Goal: Information Seeking & Learning: Learn about a topic

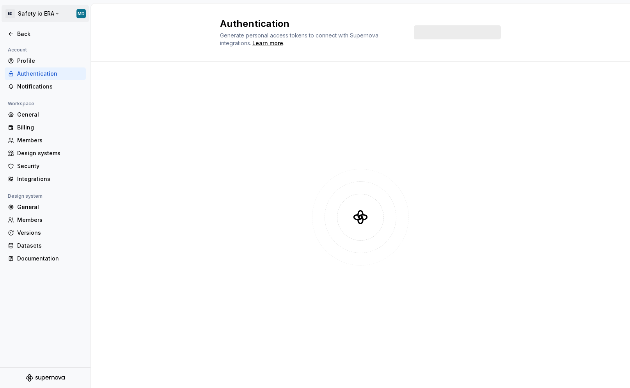
click at [43, 16] on html "ED Safety io ERA MD Back Account Profile Authentication Notifications Workspace…" at bounding box center [315, 194] width 630 height 388
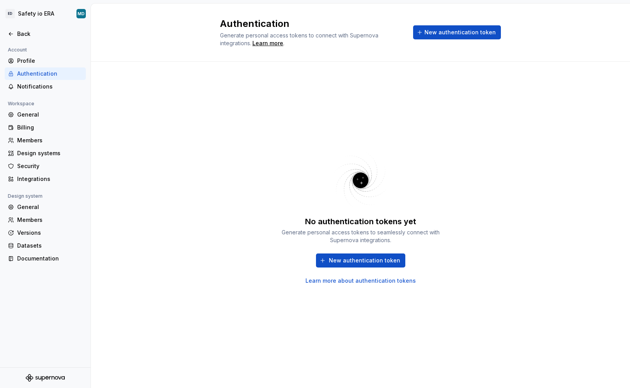
click at [115, 17] on html "ED Safety io ERA MD Back Account Profile Authentication Notifications Workspace…" at bounding box center [315, 194] width 630 height 388
click at [27, 58] on div "Profile" at bounding box center [50, 61] width 66 height 8
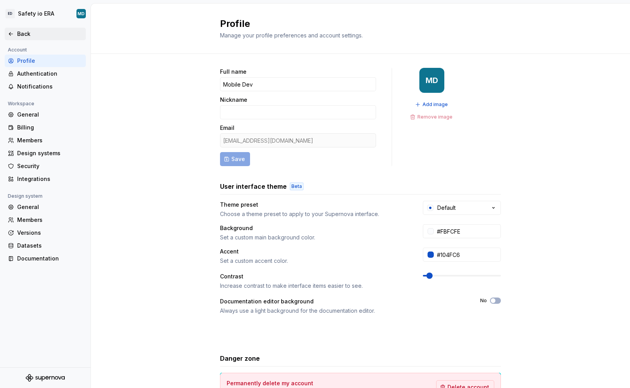
click at [39, 36] on div "Back" at bounding box center [50, 34] width 66 height 8
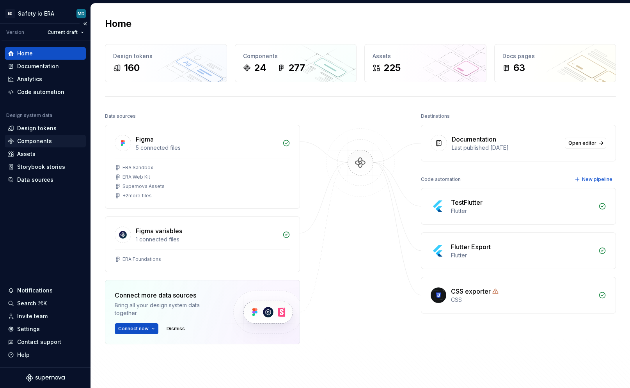
click at [39, 139] on div "Components" at bounding box center [34, 141] width 35 height 8
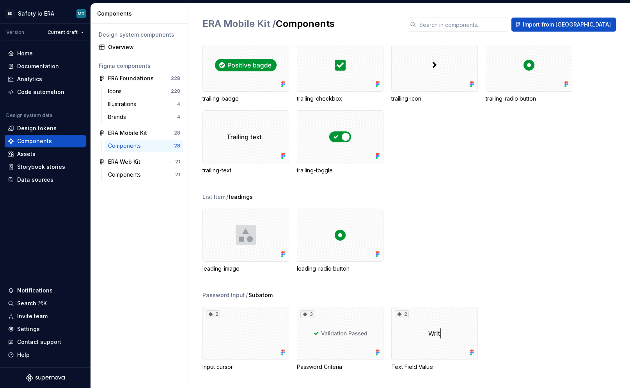
scroll to position [1680, 0]
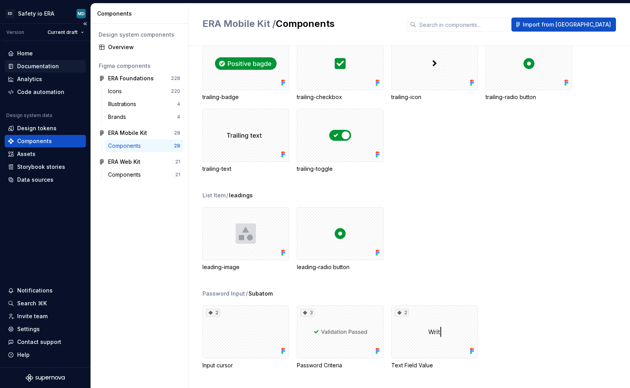
click at [65, 68] on div "Documentation" at bounding box center [45, 66] width 75 height 8
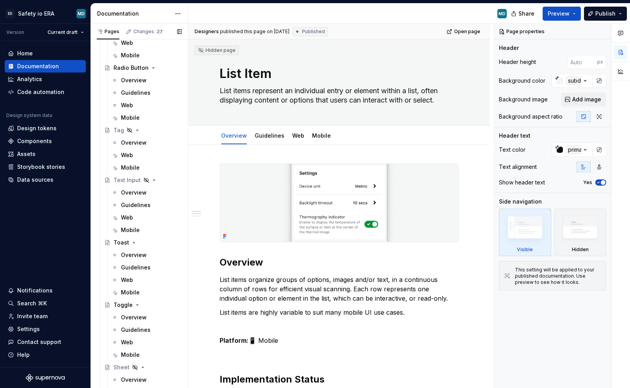
scroll to position [685, 0]
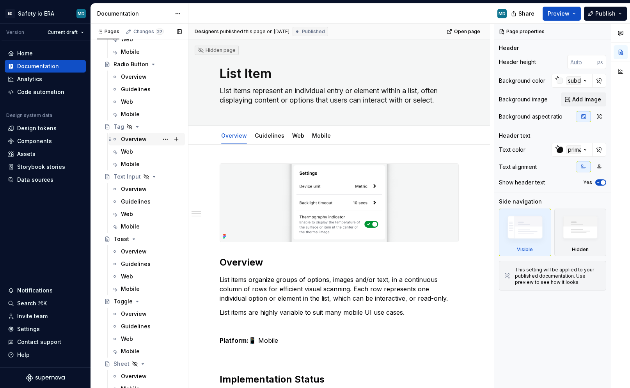
click at [128, 134] on div "Overview" at bounding box center [151, 139] width 61 height 11
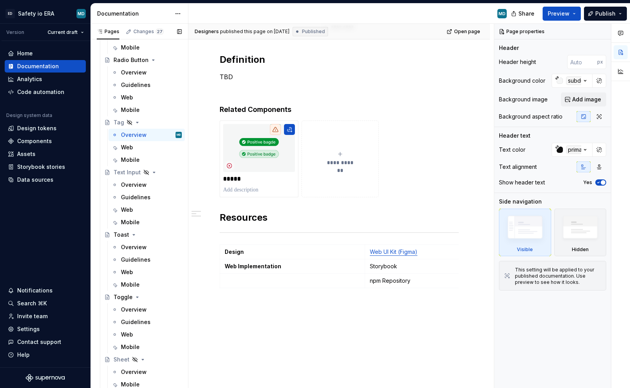
scroll to position [690, 0]
click at [130, 307] on div "Overview" at bounding box center [134, 309] width 26 height 8
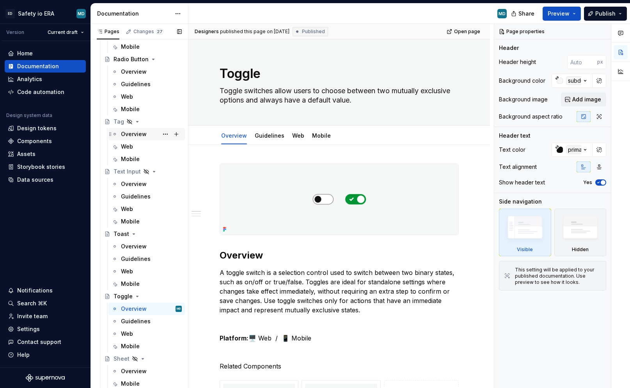
click at [135, 136] on div "Overview" at bounding box center [134, 134] width 26 height 8
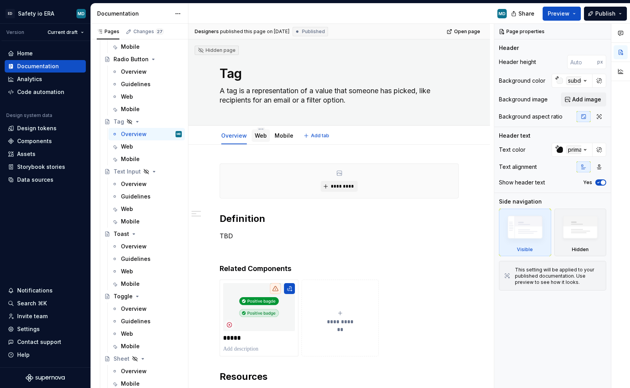
click at [264, 142] on div "Web" at bounding box center [261, 135] width 18 height 12
click at [279, 138] on link "Mobile" at bounding box center [284, 135] width 19 height 7
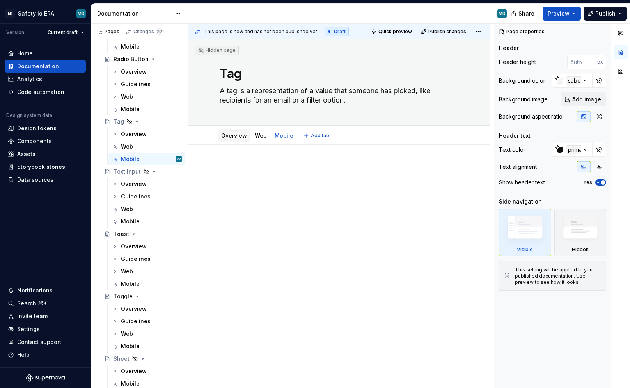
click at [236, 140] on div "Overview" at bounding box center [234, 135] width 26 height 9
click at [229, 134] on link "Overview" at bounding box center [234, 135] width 26 height 7
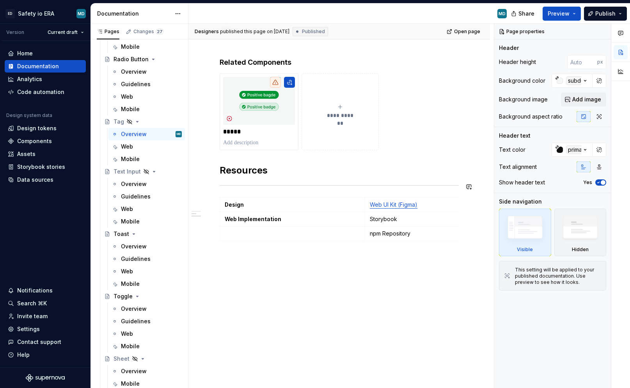
scroll to position [195, 0]
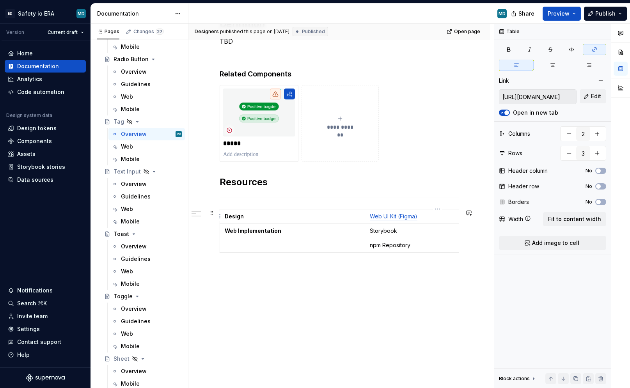
click at [388, 217] on link "Web UI Kit (Figma)" at bounding box center [394, 216] width 48 height 7
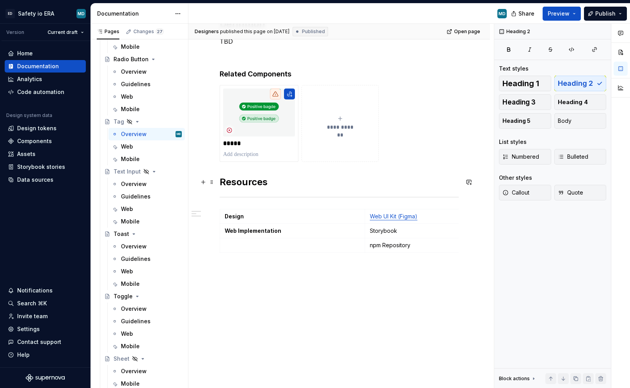
click at [377, 184] on h2 "Resources" at bounding box center [339, 182] width 239 height 12
click at [256, 261] on div "**********" at bounding box center [339, 122] width 239 height 306
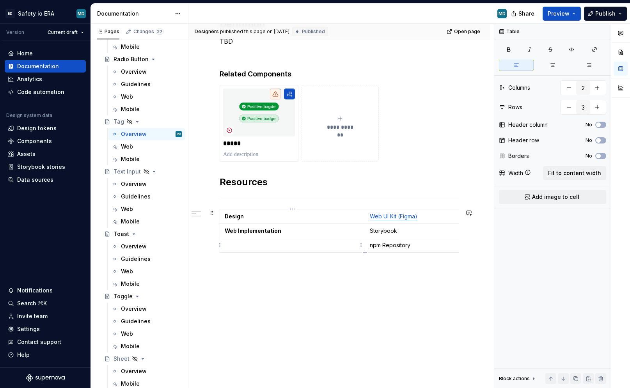
click at [253, 246] on p at bounding box center [292, 245] width 135 height 8
click at [373, 239] on td "npm Repository" at bounding box center [437, 245] width 145 height 14
click at [143, 147] on div "Web" at bounding box center [151, 146] width 61 height 11
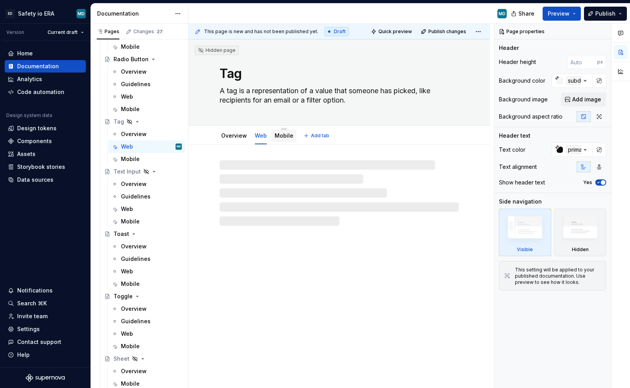
click at [281, 135] on link "Mobile" at bounding box center [284, 135] width 19 height 7
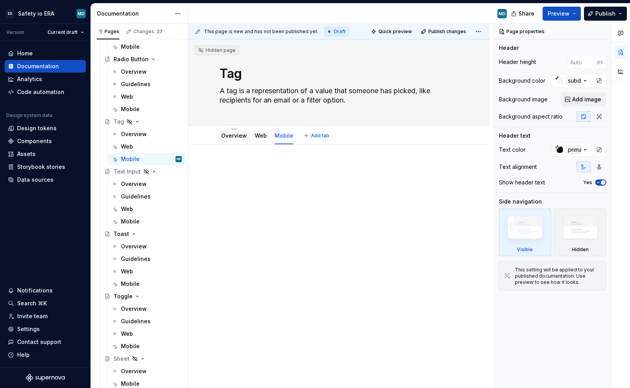
click at [229, 139] on div "Overview" at bounding box center [234, 136] width 26 height 8
click at [225, 135] on link "Overview" at bounding box center [234, 135] width 26 height 7
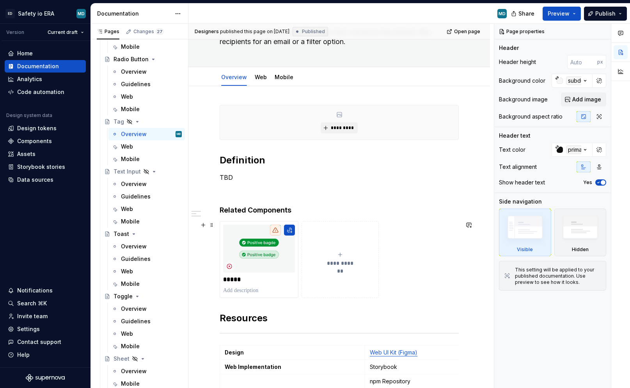
scroll to position [25, 0]
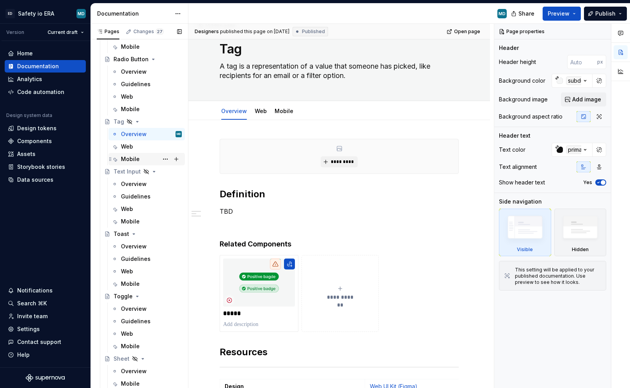
click at [132, 154] on div "Mobile" at bounding box center [151, 159] width 61 height 11
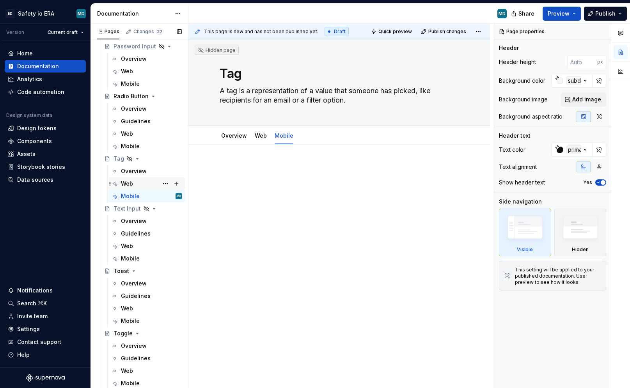
scroll to position [638, 0]
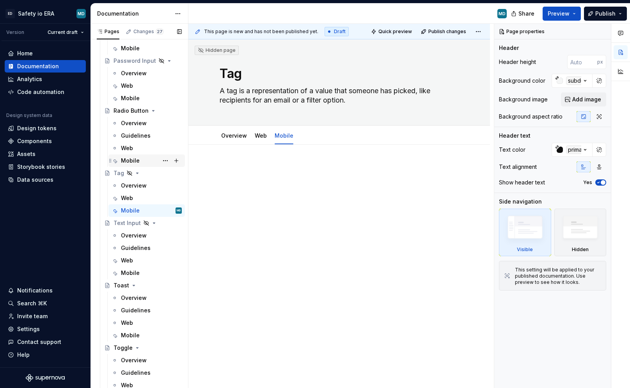
click at [140, 156] on div "Mobile" at bounding box center [151, 160] width 61 height 11
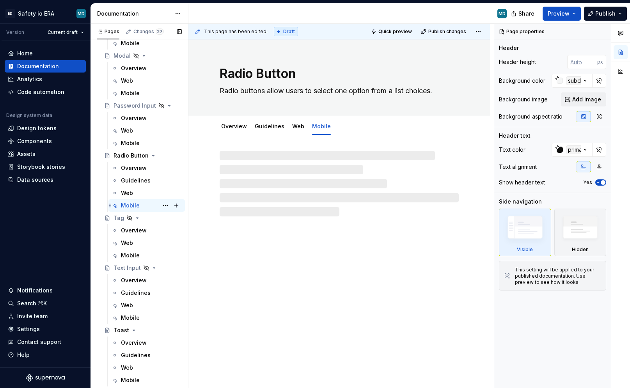
scroll to position [587, 0]
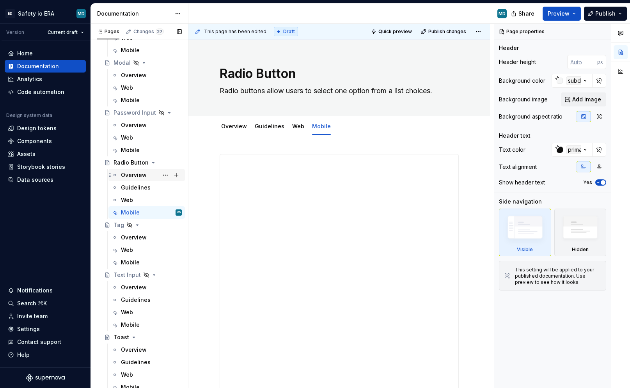
click at [145, 172] on div "Overview" at bounding box center [134, 175] width 26 height 8
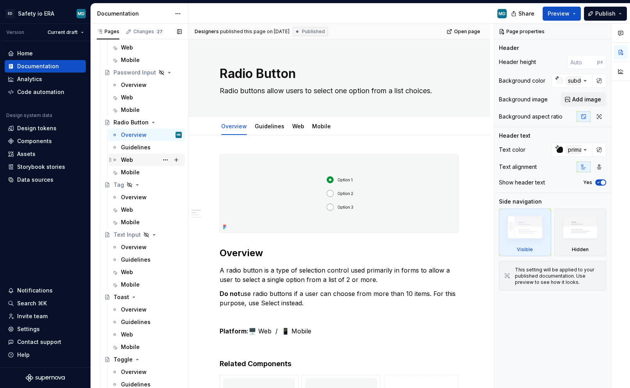
scroll to position [690, 0]
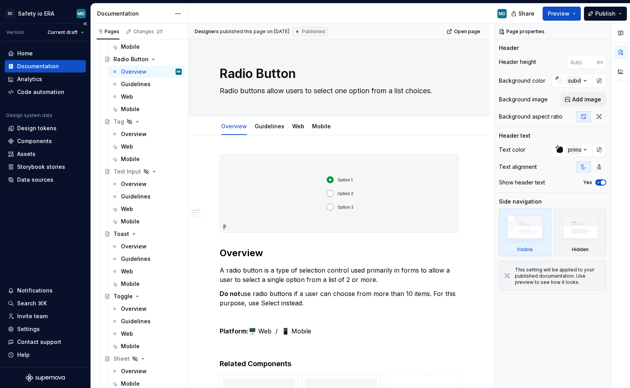
type textarea "*"
